Goal: Task Accomplishment & Management: Manage account settings

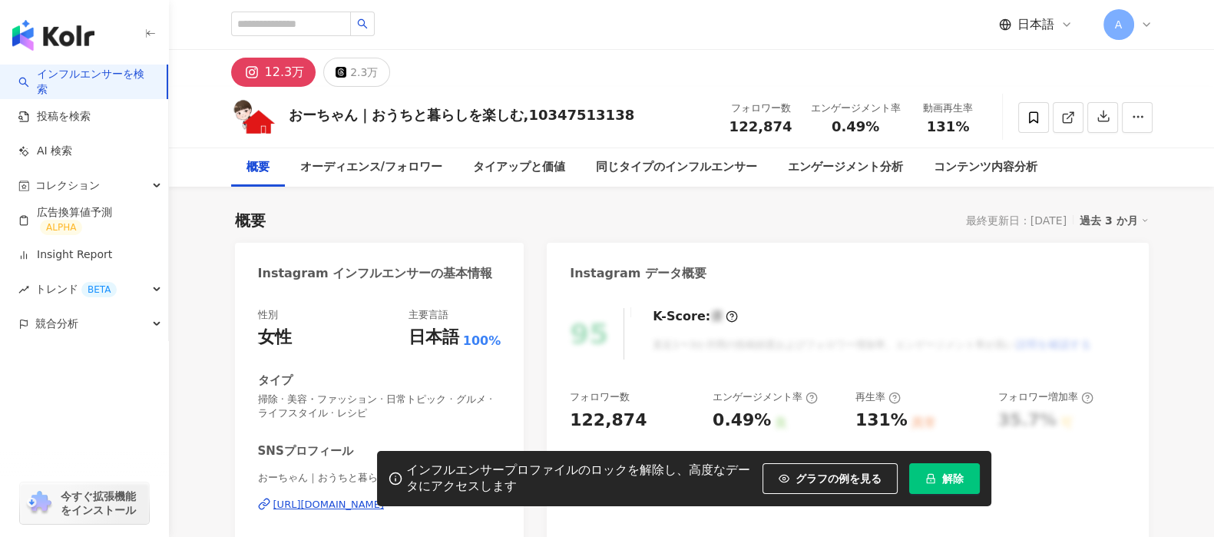
click at [1140, 22] on icon at bounding box center [1146, 24] width 12 height 12
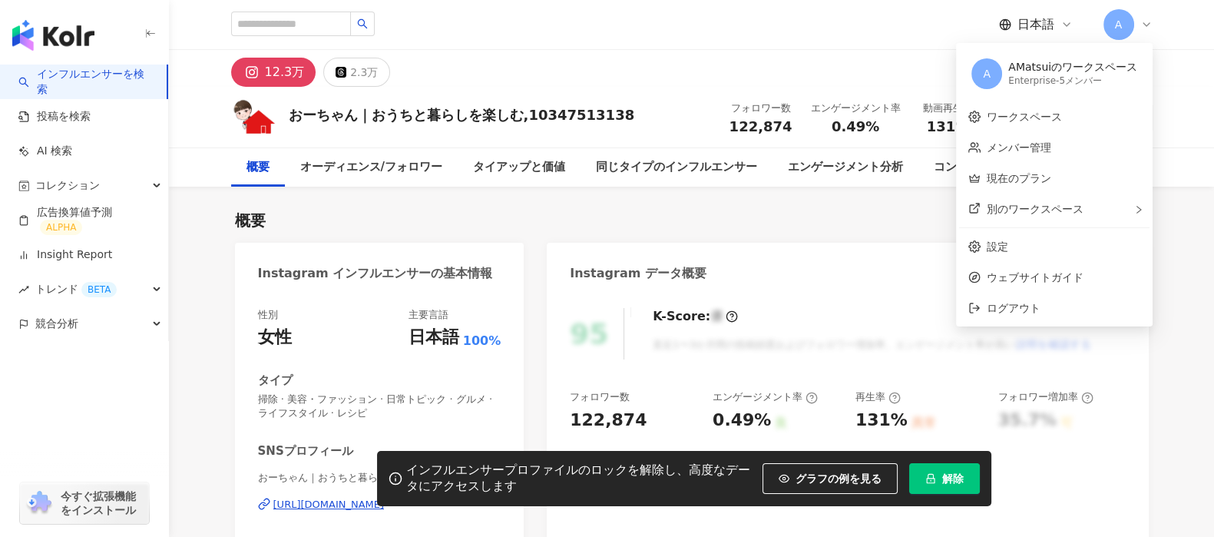
click at [1100, 67] on div "AMatsuiのワークスペース" at bounding box center [1072, 67] width 129 height 15
click at [1105, 86] on div "Enterprise - 5メンバー" at bounding box center [1072, 80] width 129 height 13
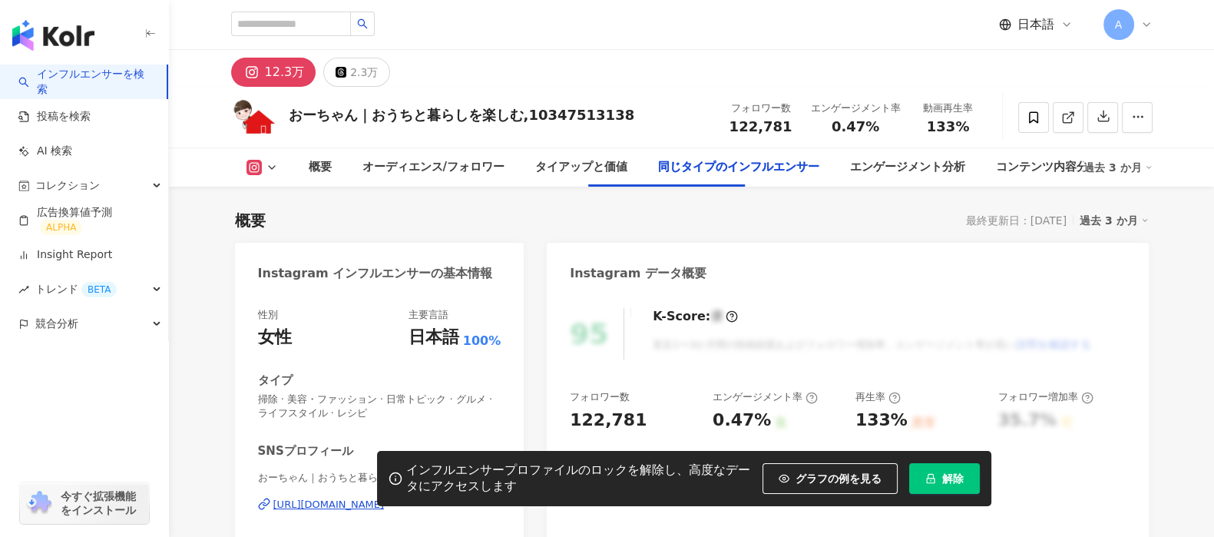
click at [951, 485] on span "解除" at bounding box center [952, 478] width 21 height 12
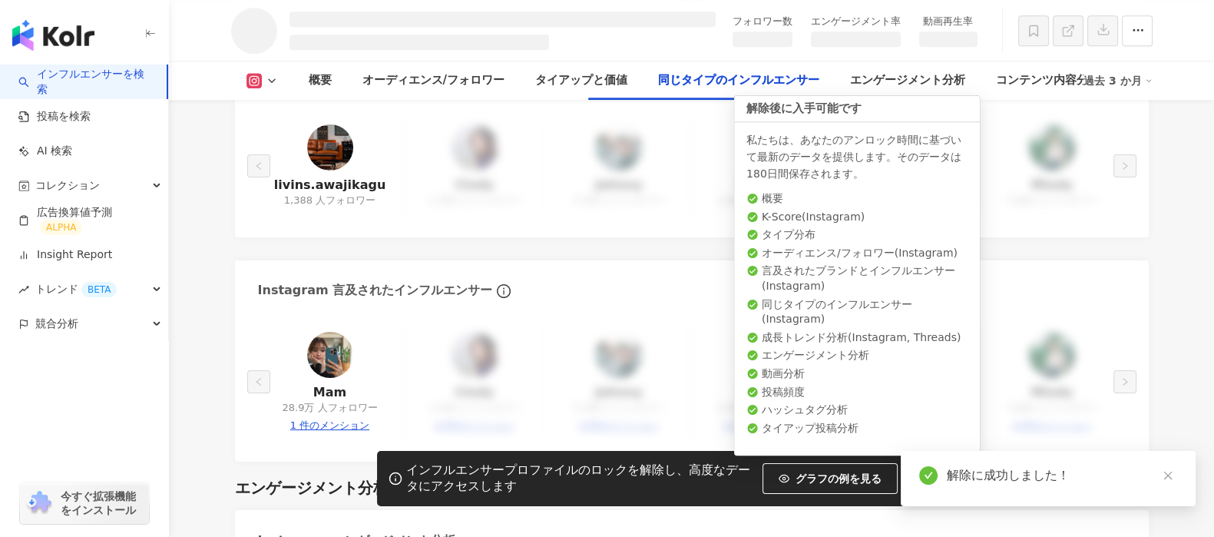
scroll to position [2185, 0]
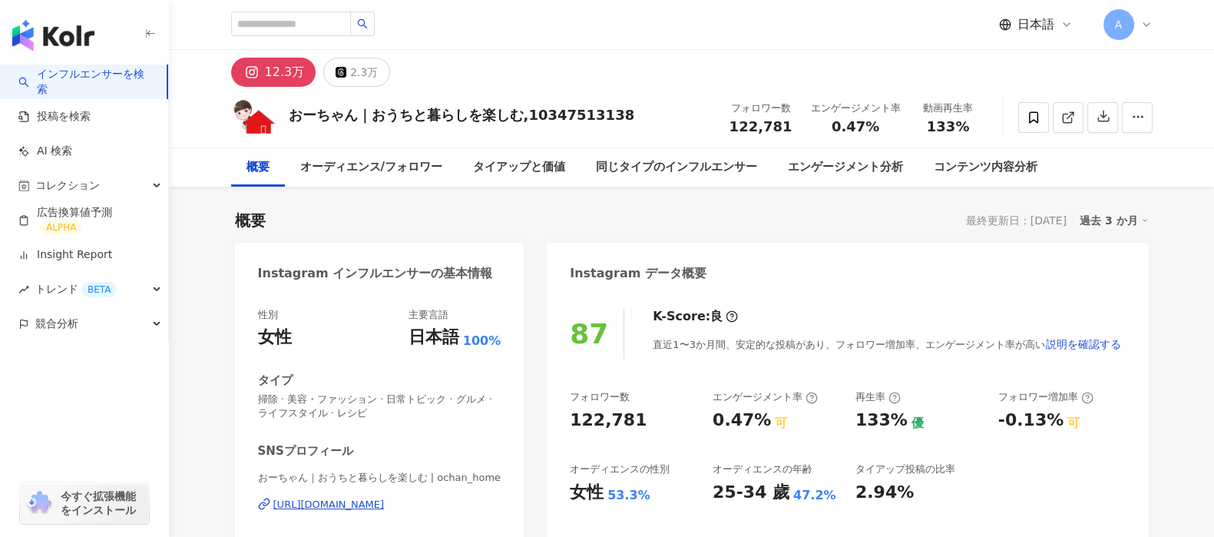
click at [1117, 18] on span "A" at bounding box center [1119, 24] width 8 height 17
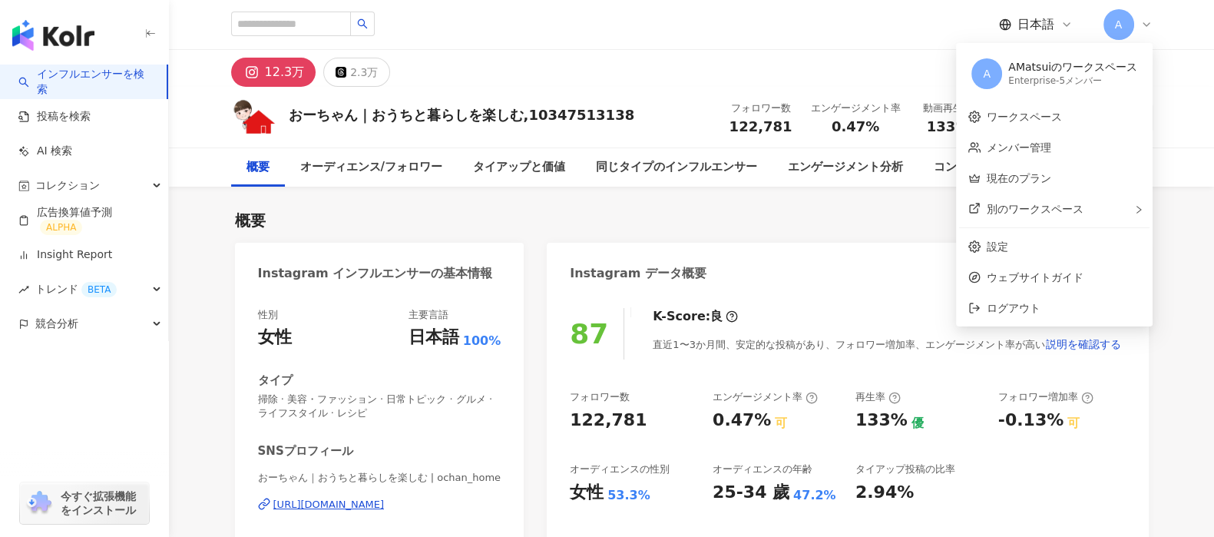
click at [1101, 78] on div "Enterprise - 5メンバー" at bounding box center [1072, 80] width 129 height 13
click at [1087, 84] on div "Enterprise - 5メンバー" at bounding box center [1072, 80] width 129 height 13
click at [1051, 145] on link "メンバー管理" at bounding box center [1019, 147] width 64 height 12
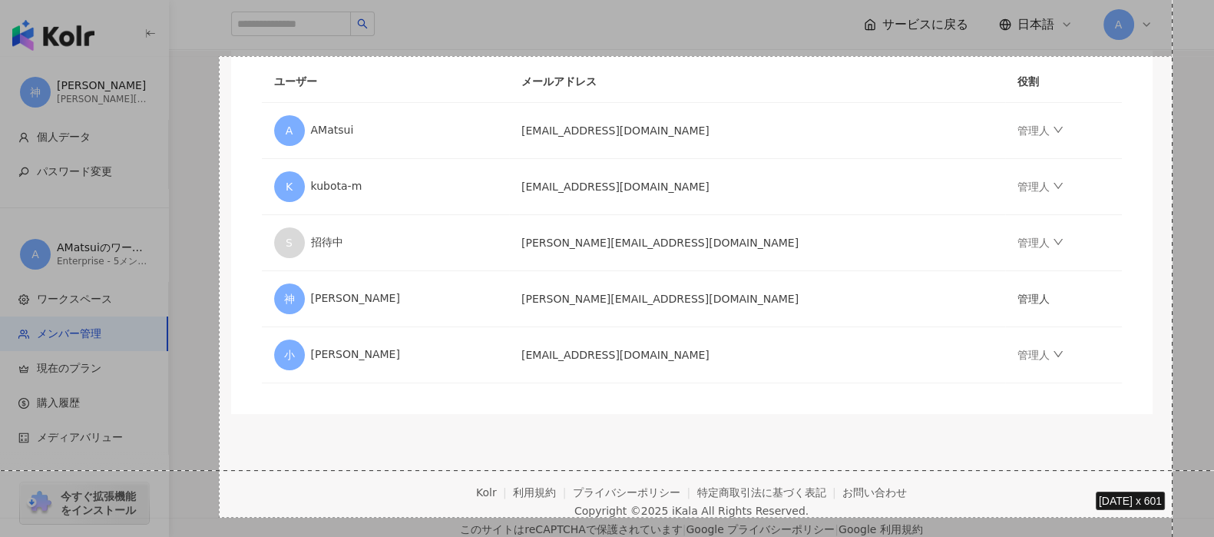
scroll to position [300, 0]
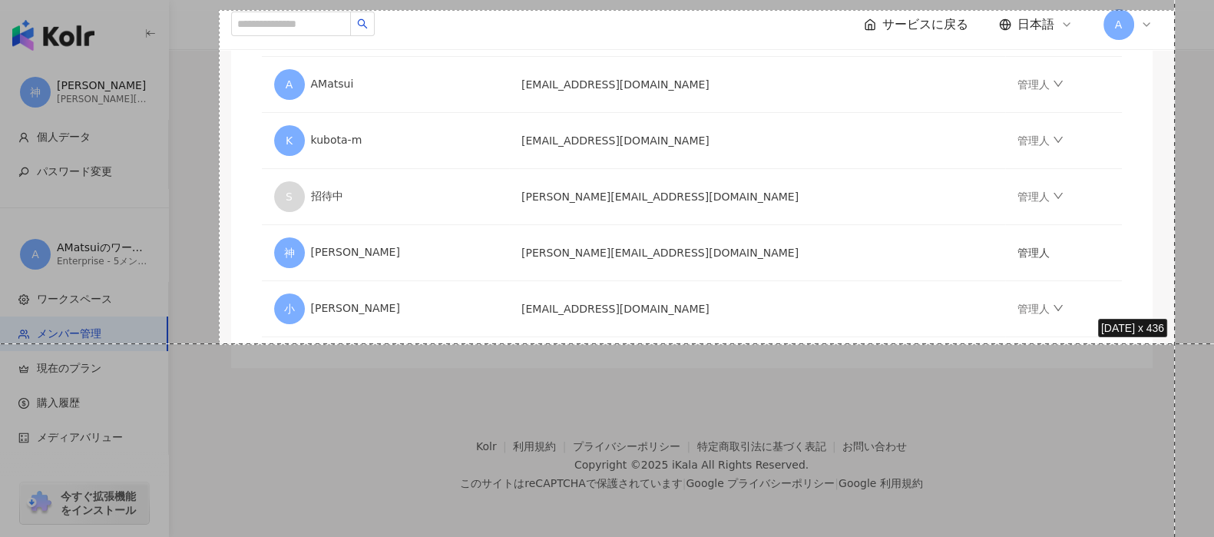
drag, startPoint x: 219, startPoint y: 105, endPoint x: 1175, endPoint y: 343, distance: 985.1
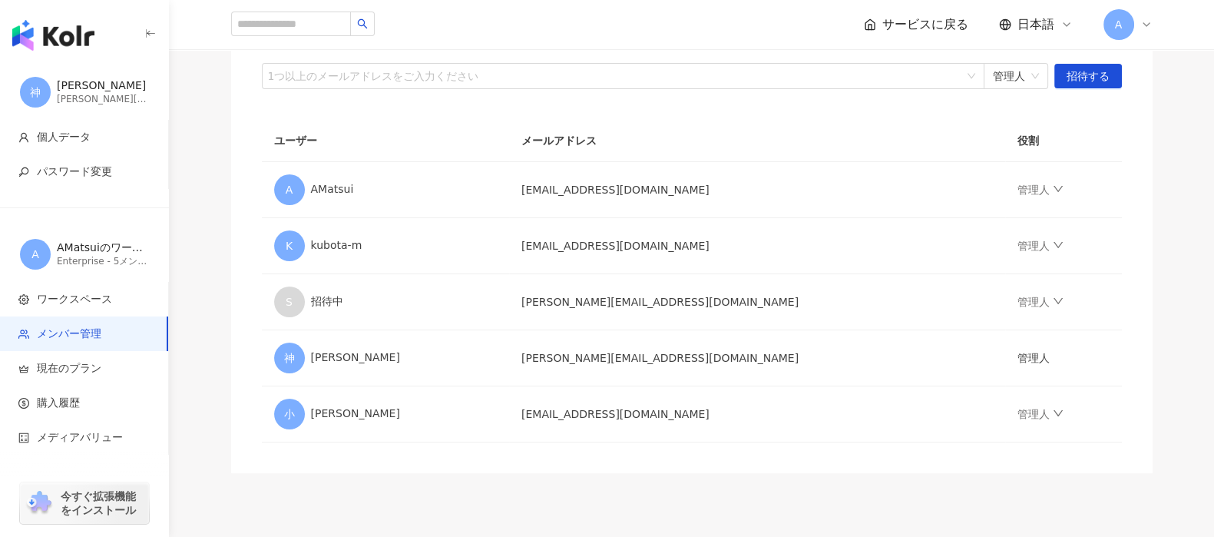
scroll to position [204, 0]
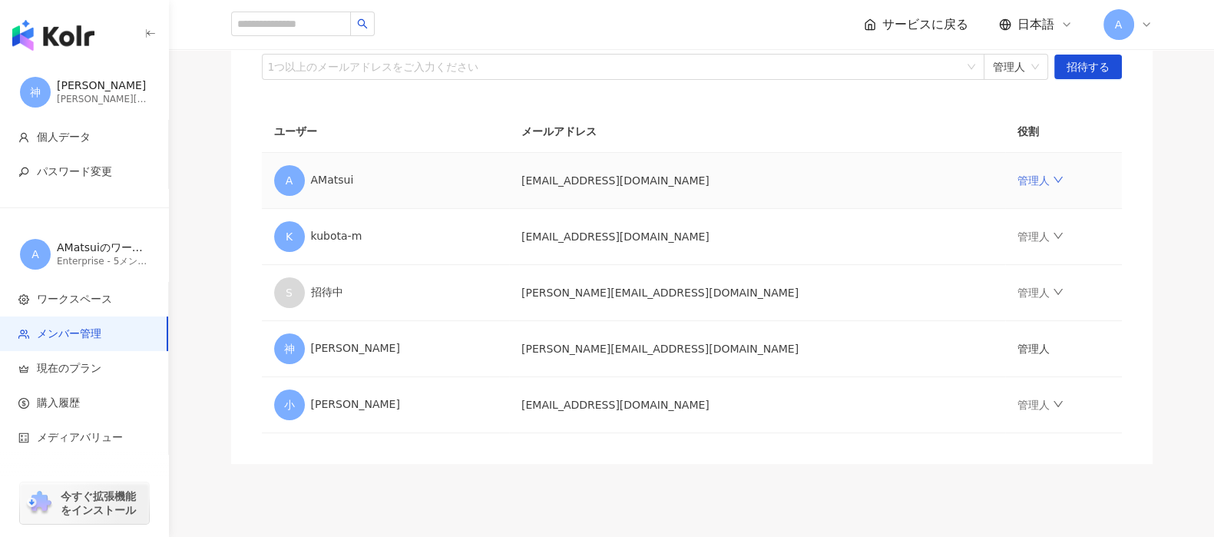
click at [1053, 177] on icon "down" at bounding box center [1058, 179] width 11 height 11
click at [1168, 107] on div "メンバー管理 メンバーを招待する メンバー数上限：5 ｜ メンバー枠残り：0 メンバー数上限を引き上げますか？私たちにご連絡ください。 1つ以上のメールアドレ…" at bounding box center [691, 170] width 983 height 588
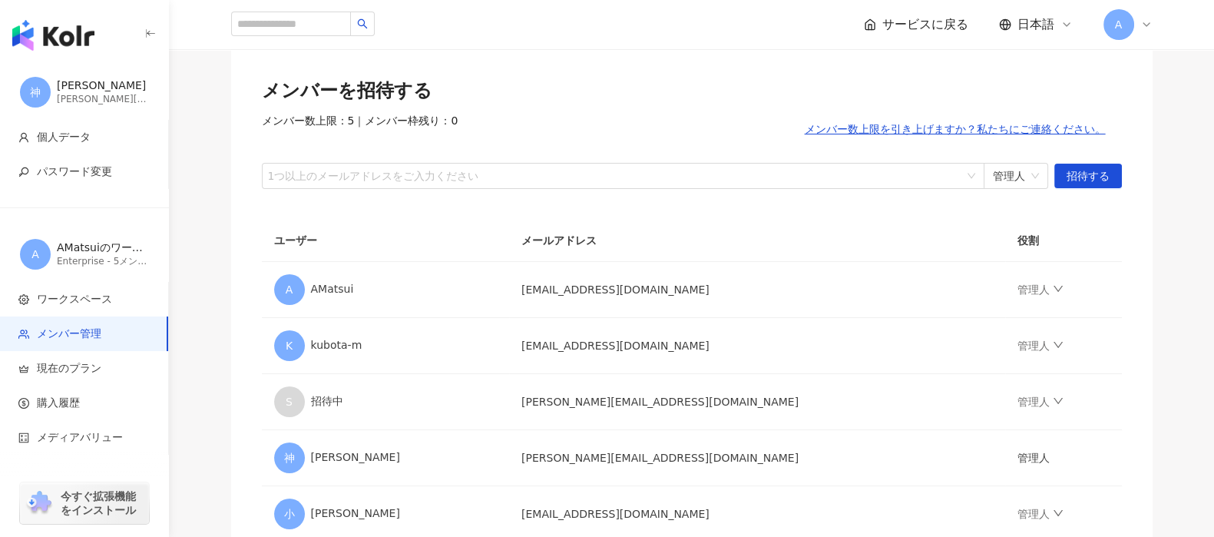
scroll to position [191, 0]
